Goal: Transaction & Acquisition: Download file/media

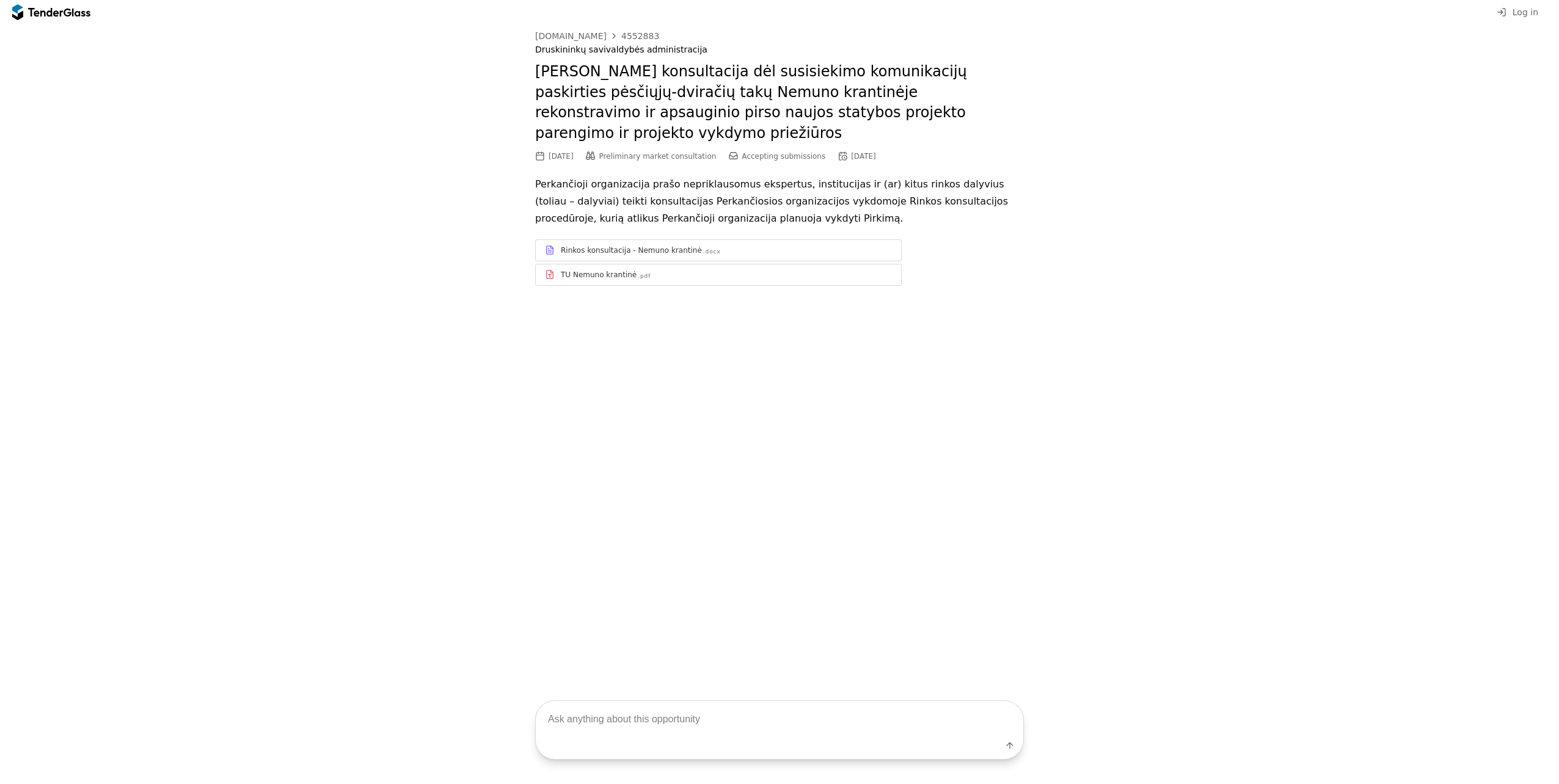
click at [694, 270] on div "TU Nemuno krantinė .pdf" at bounding box center [726, 275] width 331 height 10
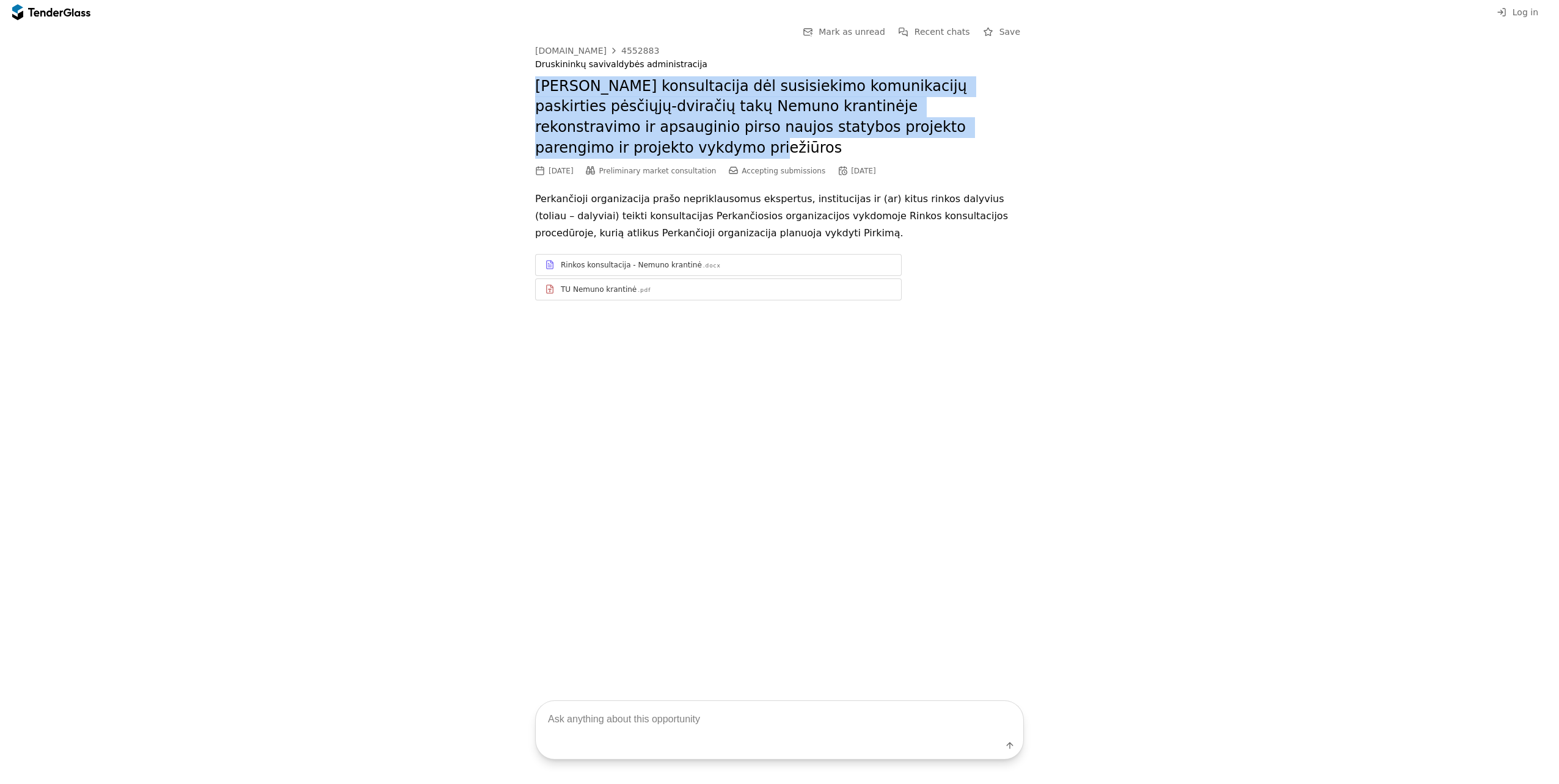
drag, startPoint x: 535, startPoint y: 86, endPoint x: 961, endPoint y: 125, distance: 427.8
click at [961, 125] on h2 "Rinkos konsultacija dėl susisiekimo komunikacijų paskirties pėsčiųjų-dviračių t…" at bounding box center [779, 117] width 488 height 82
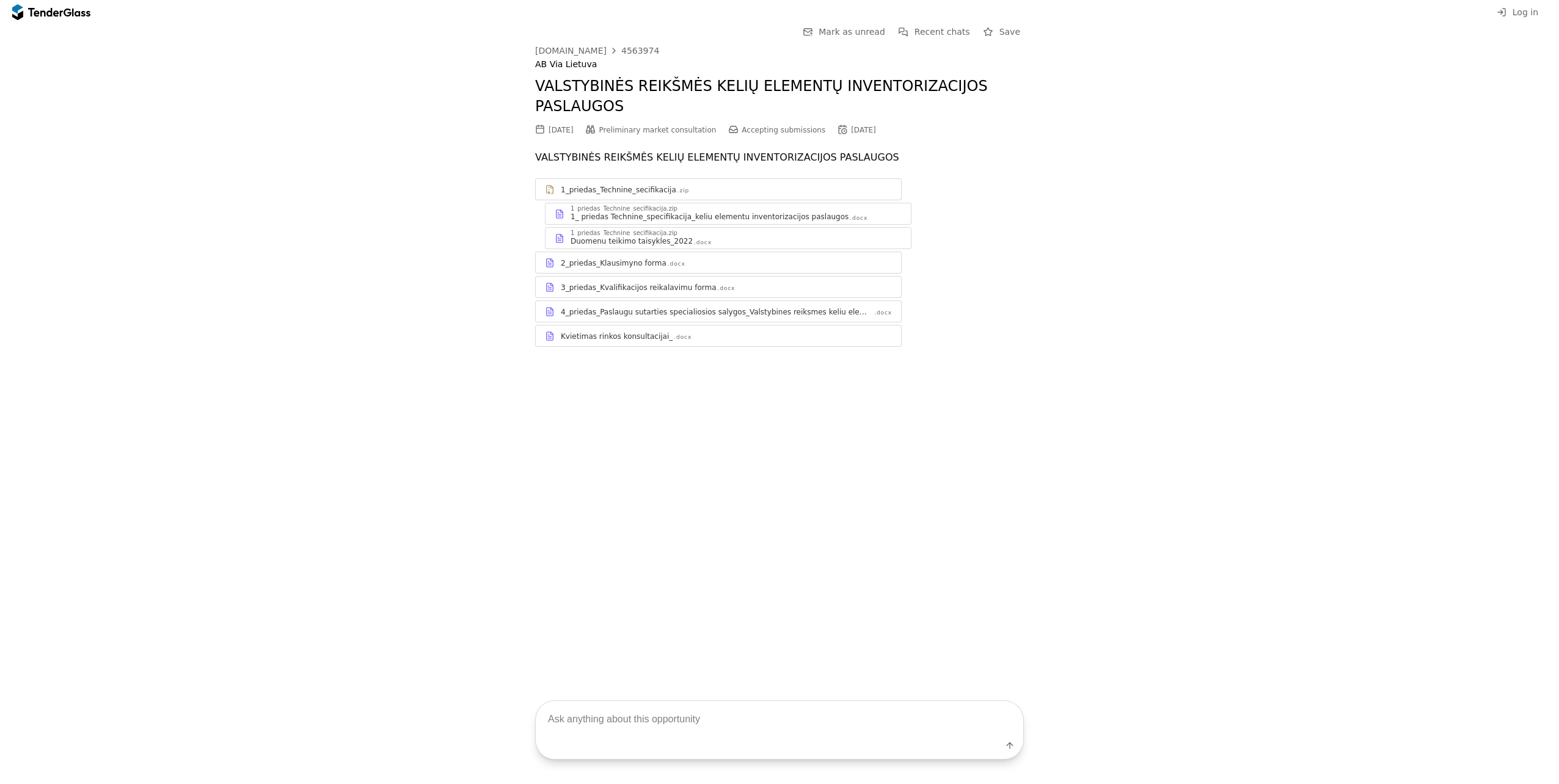
click at [618, 259] on div "2_priedas_Klausimyno forma" at bounding box center [614, 264] width 106 height 10
